Goal: Transaction & Acquisition: Purchase product/service

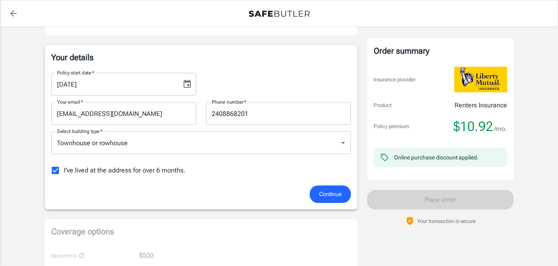
scroll to position [122, 0]
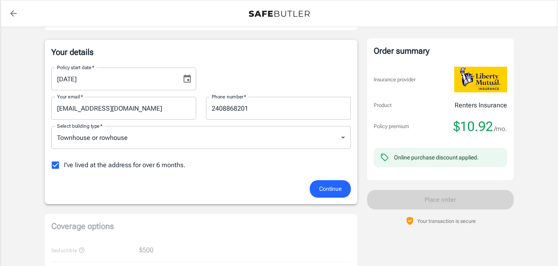
click at [336, 190] on span "Continue" at bounding box center [330, 189] width 22 height 10
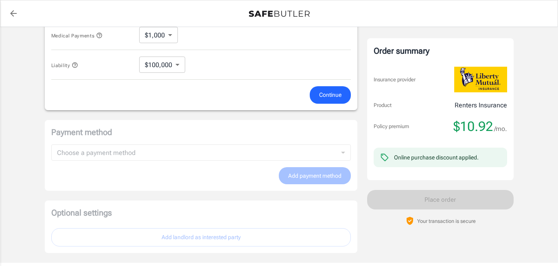
scroll to position [485, 0]
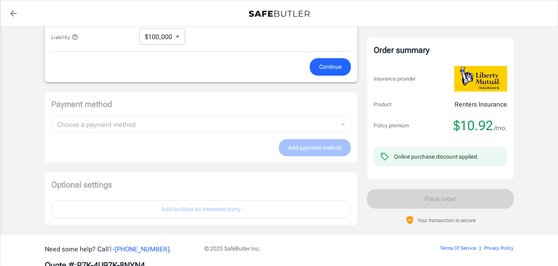
click at [322, 68] on span "Continue" at bounding box center [330, 67] width 22 height 10
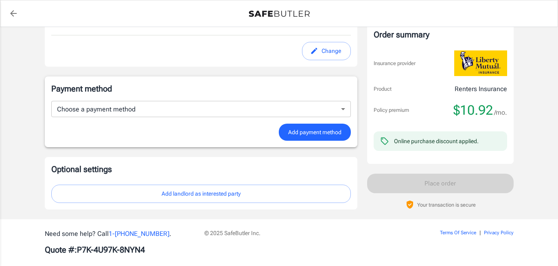
scroll to position [493, 0]
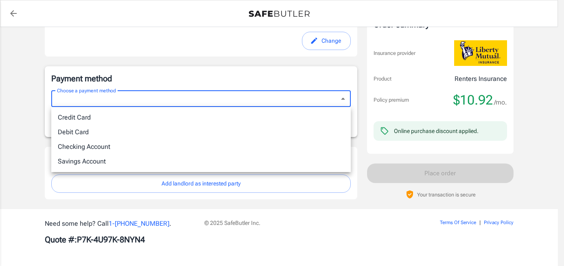
click at [78, 129] on li "Debit Card" at bounding box center [201, 132] width 300 height 15
type input "debit"
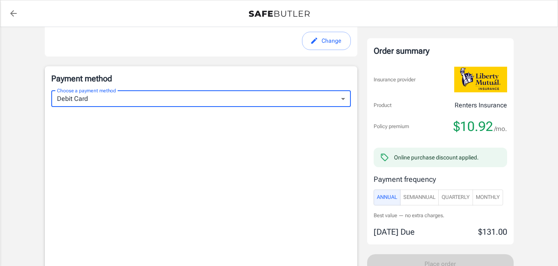
click at [491, 197] on span "Monthly" at bounding box center [488, 197] width 24 height 9
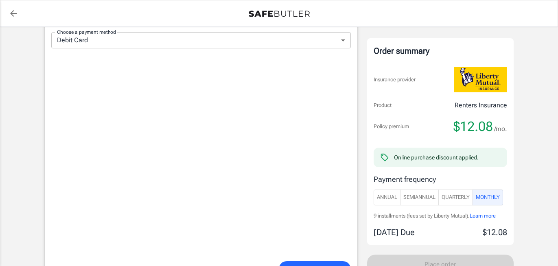
scroll to position [534, 0]
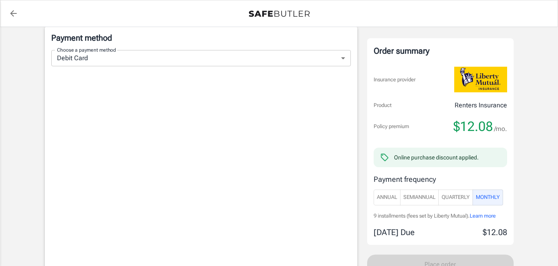
click at [385, 198] on span "Annual" at bounding box center [387, 197] width 20 height 9
drag, startPoint x: 418, startPoint y: 193, endPoint x: 451, endPoint y: 195, distance: 33.5
click at [418, 193] on span "SemiAnnual" at bounding box center [419, 197] width 32 height 9
click at [455, 197] on span "Quarterly" at bounding box center [456, 197] width 28 height 9
click at [487, 197] on span "Monthly" at bounding box center [488, 197] width 24 height 9
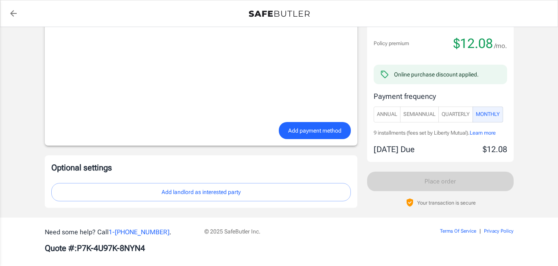
scroll to position [697, 0]
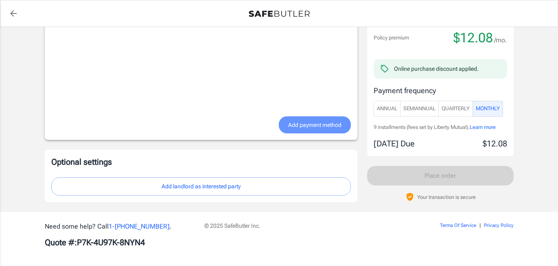
click at [322, 127] on span "Add payment method" at bounding box center [314, 125] width 53 height 10
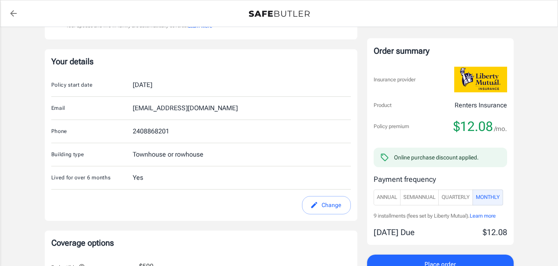
scroll to position [122, 0]
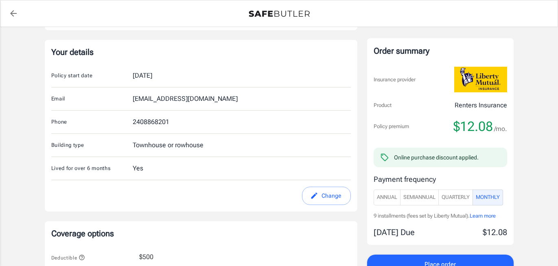
click at [323, 195] on button "Change" at bounding box center [326, 196] width 49 height 18
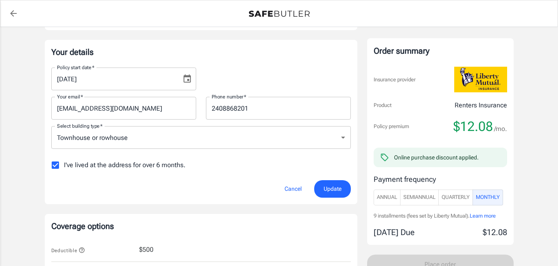
click at [186, 77] on icon "Choose date, selected date is Aug 20, 2025" at bounding box center [187, 78] width 7 height 8
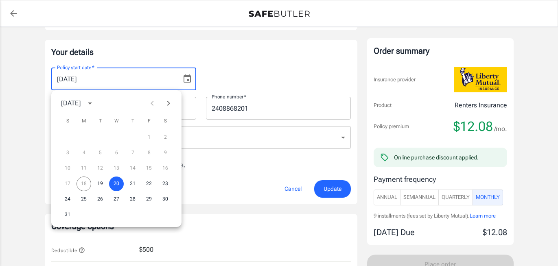
click at [84, 179] on div "17 18 19 20 21 22 23" at bounding box center [116, 184] width 130 height 15
click at [82, 183] on div "17 18 19 20 21 22 23" at bounding box center [116, 184] width 130 height 15
click at [99, 182] on button "19" at bounding box center [100, 184] width 15 height 15
type input "[DATE]"
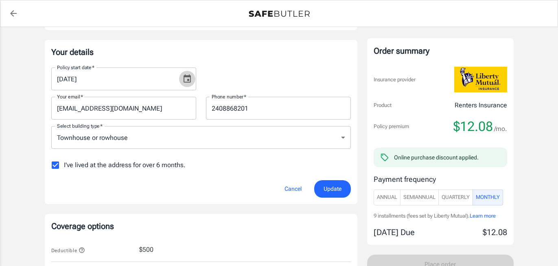
click at [186, 77] on icon "Choose date, selected date is Aug 19, 2025" at bounding box center [187, 78] width 7 height 8
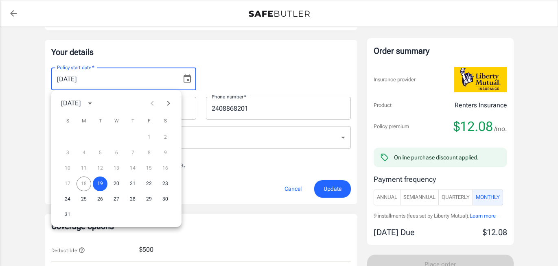
click at [83, 184] on div "17 18 19 20 21 22 23" at bounding box center [116, 184] width 130 height 15
click at [248, 54] on p "Your details" at bounding box center [201, 51] width 300 height 11
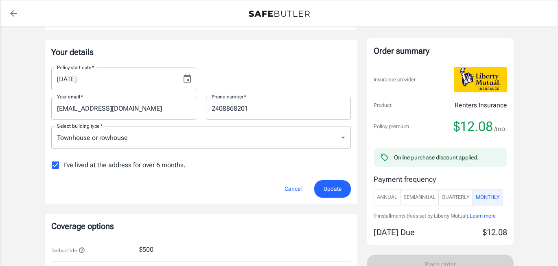
click at [331, 187] on span "Update" at bounding box center [333, 189] width 18 height 10
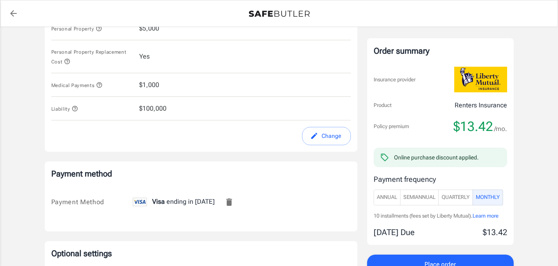
scroll to position [492, 0]
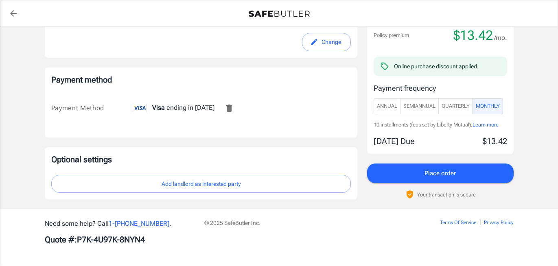
click at [439, 169] on span "Place order" at bounding box center [440, 173] width 31 height 11
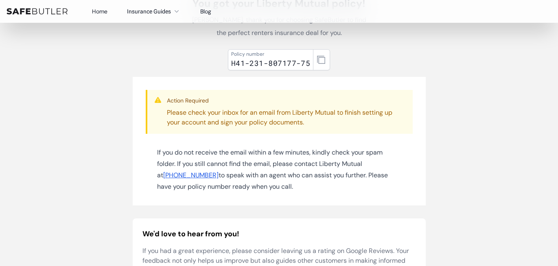
scroll to position [41, 0]
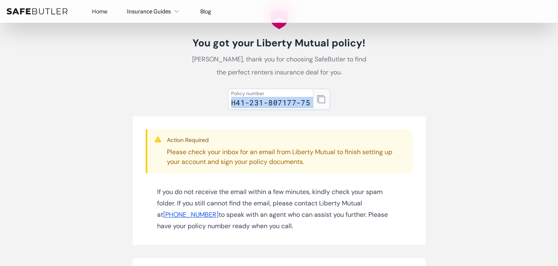
drag, startPoint x: 231, startPoint y: 102, endPoint x: 315, endPoint y: 105, distance: 84.3
click at [315, 105] on div "Policy number H41-231-807177-75" at bounding box center [279, 99] width 103 height 21
copy div "H41-231-807177-75"
